Goal: Information Seeking & Learning: Learn about a topic

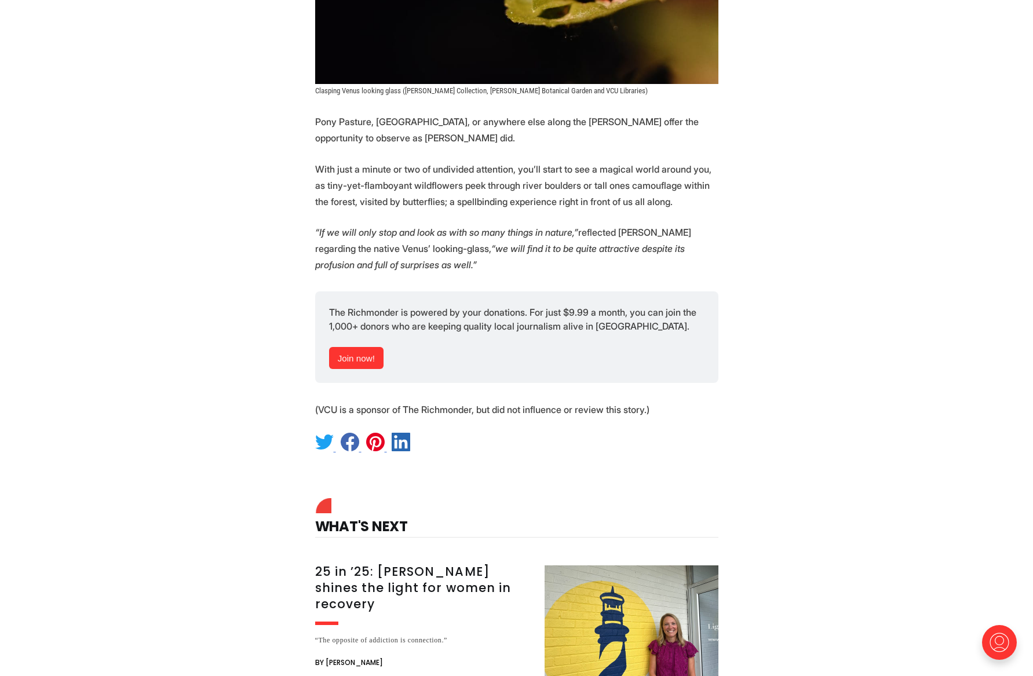
scroll to position [6528, 0]
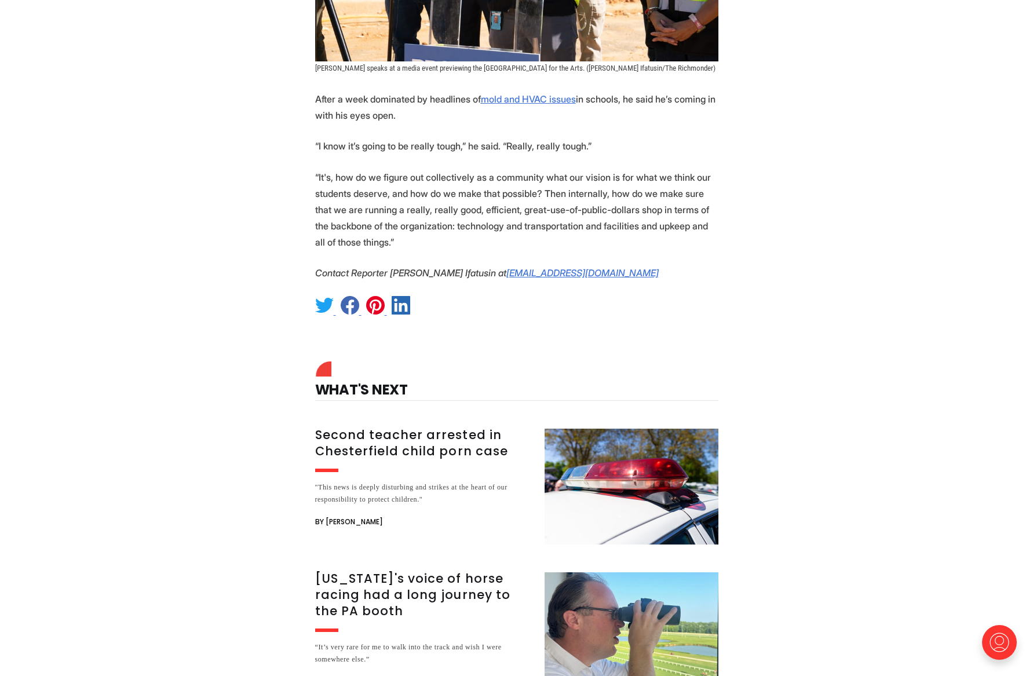
scroll to position [1207, 0]
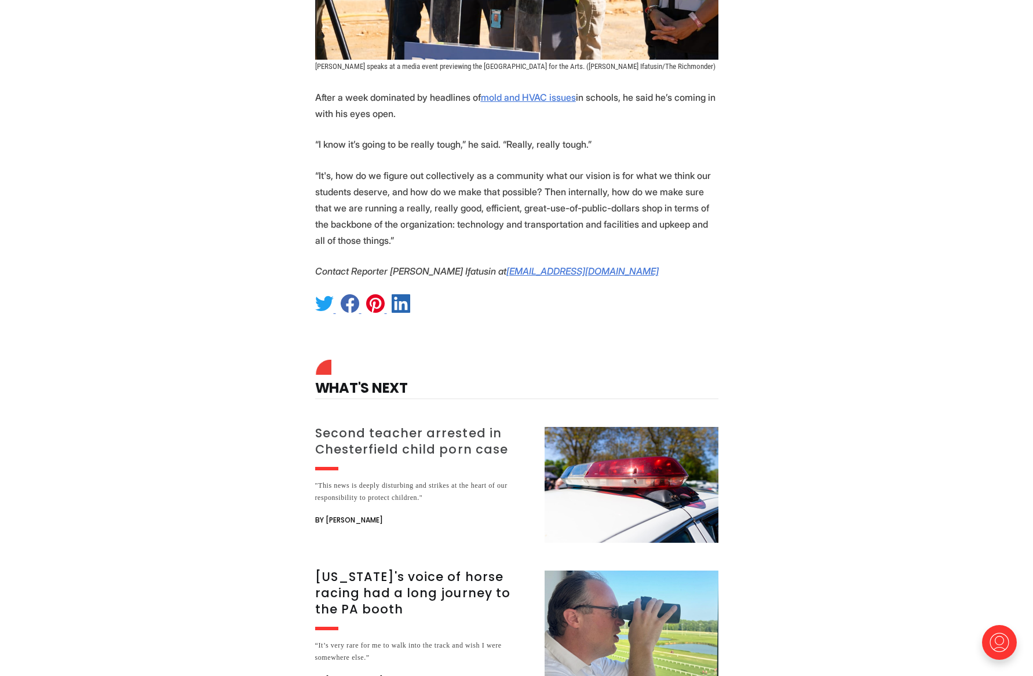
click at [399, 425] on h3 "Second teacher arrested in Chesterfield child porn case" at bounding box center [423, 441] width 216 height 32
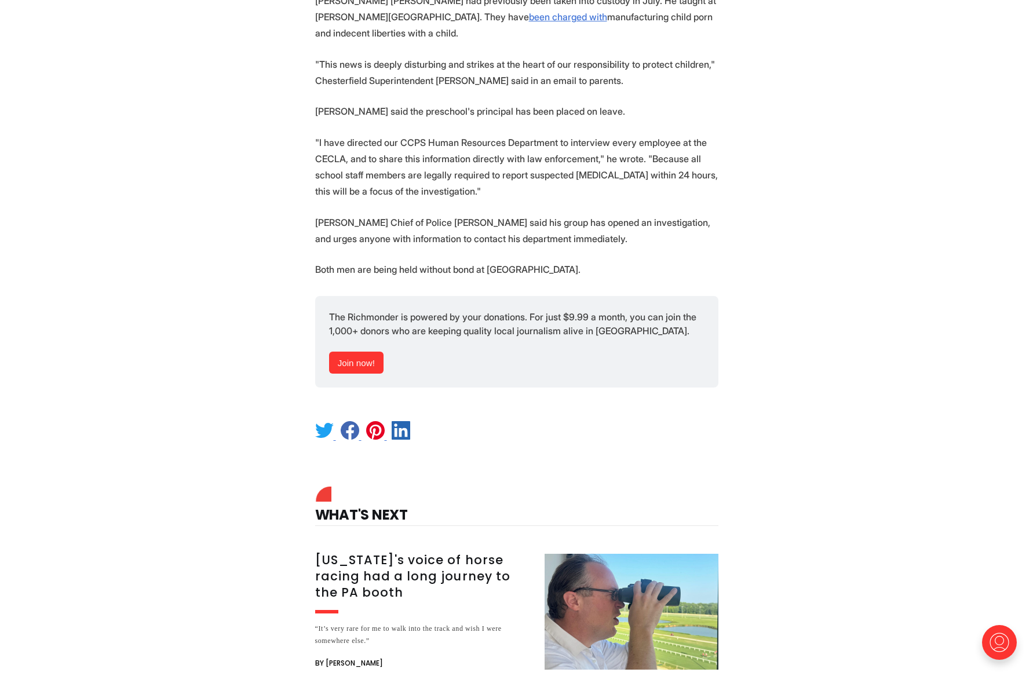
scroll to position [561, 0]
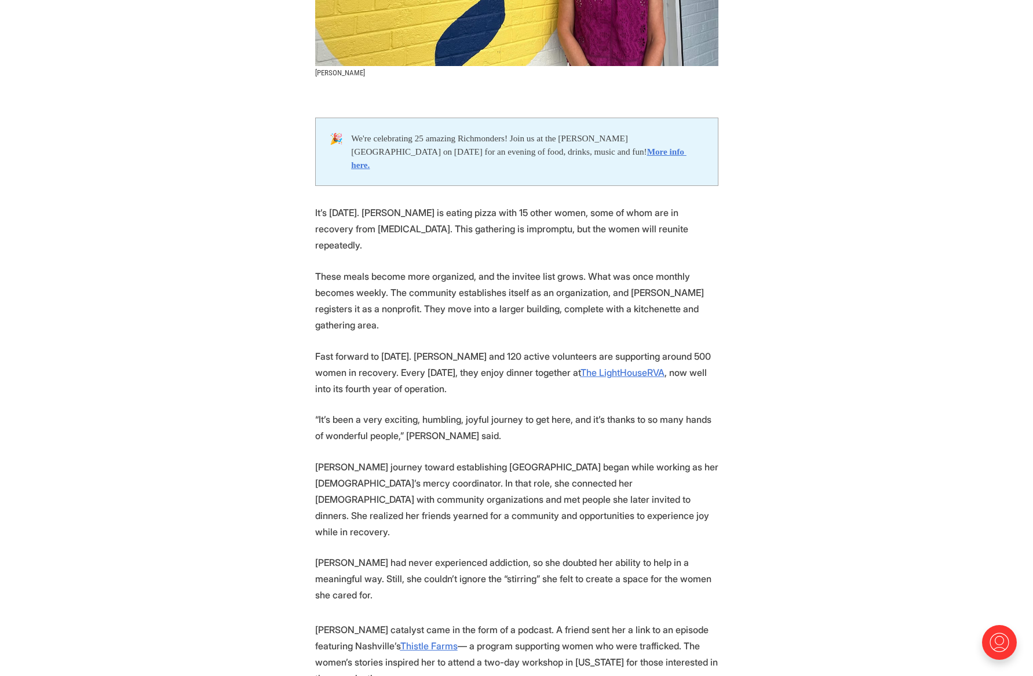
scroll to position [488, 0]
click at [673, 381] on p "Fast forward to August 2025. DuBose and 120 active volunteers are supporting ar…" at bounding box center [516, 373] width 403 height 49
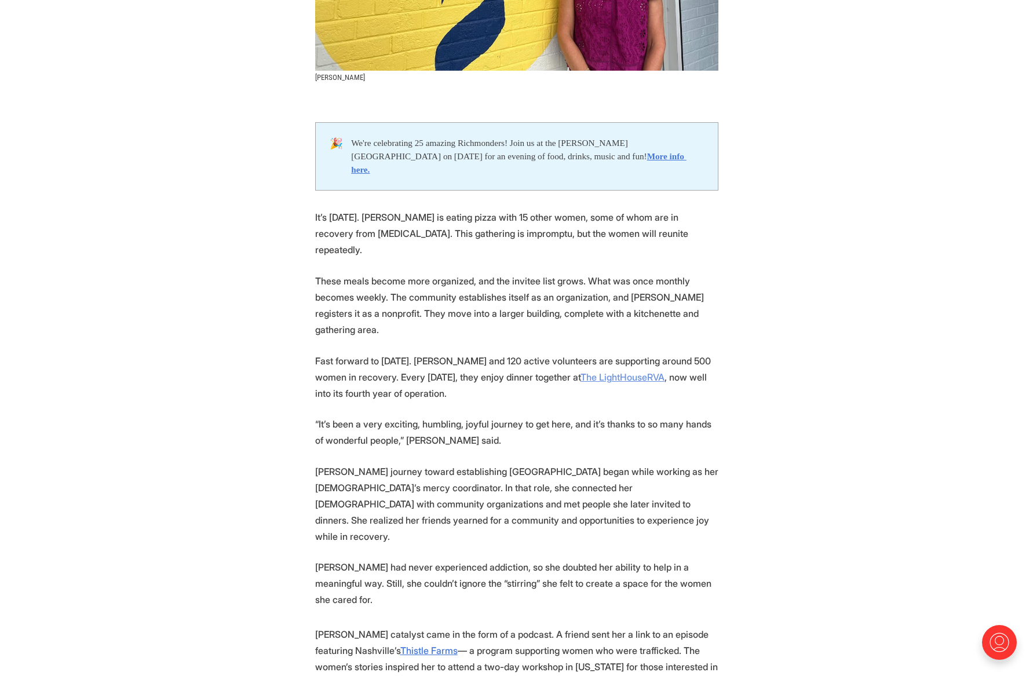
click at [664, 371] on u "The LightHouseRVA" at bounding box center [622, 377] width 84 height 12
click at [622, 370] on u "The LightHouseRVA" at bounding box center [622, 376] width 84 height 12
